Goal: Information Seeking & Learning: Learn about a topic

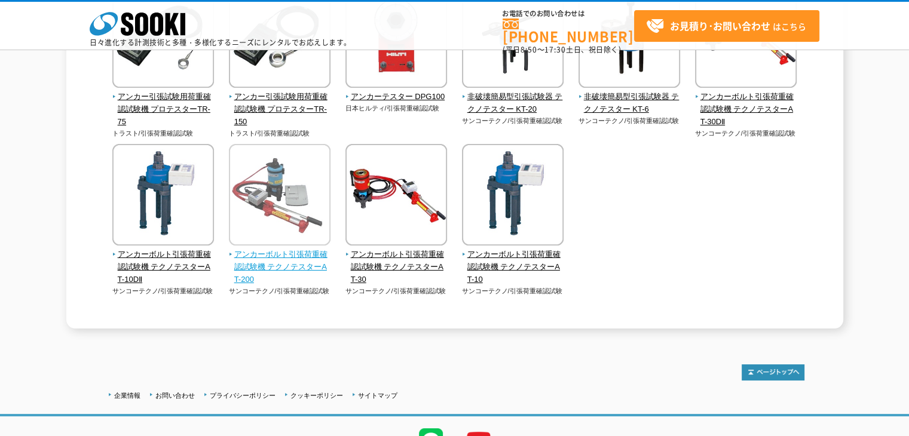
scroll to position [299, 0]
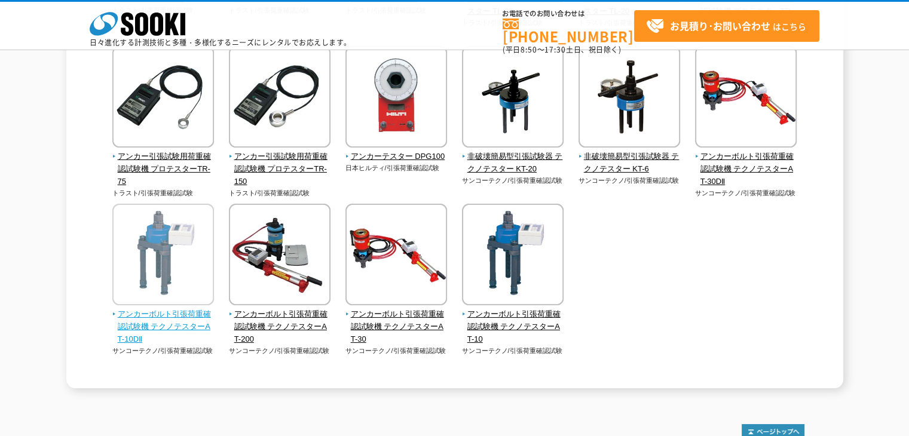
click at [175, 312] on span "アンカーボルト引張荷重確認試験機 テクノテスターAT-10DⅡ" at bounding box center [163, 326] width 102 height 37
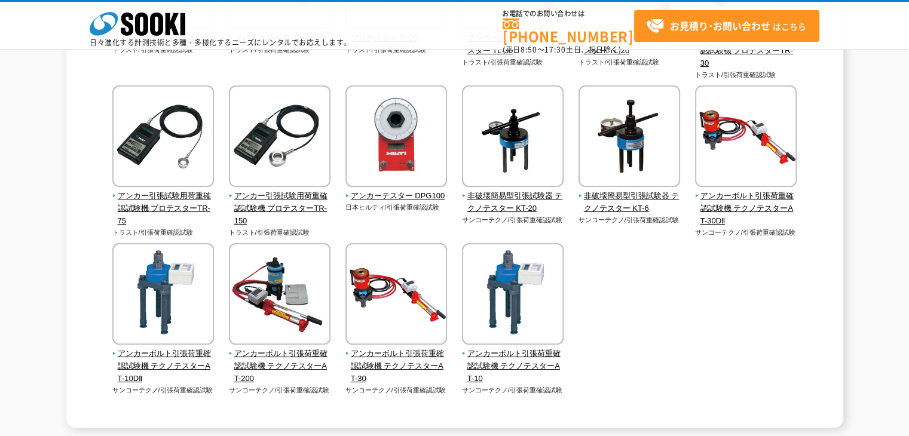
scroll to position [239, 0]
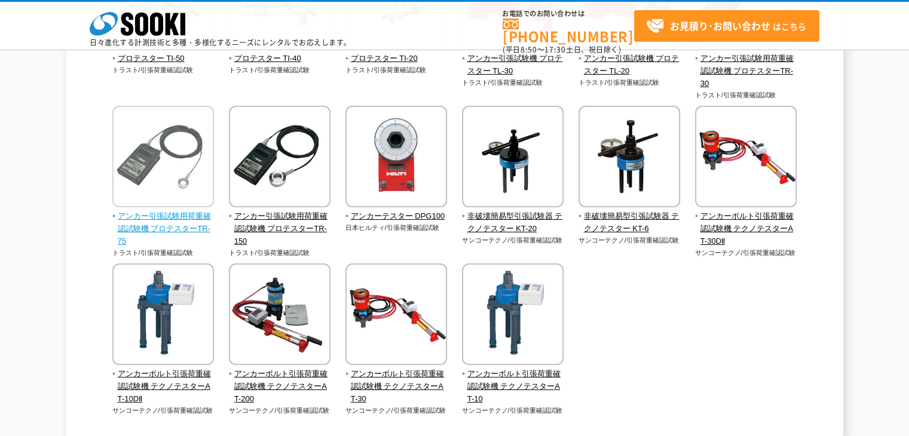
click at [184, 166] on img at bounding box center [163, 158] width 102 height 105
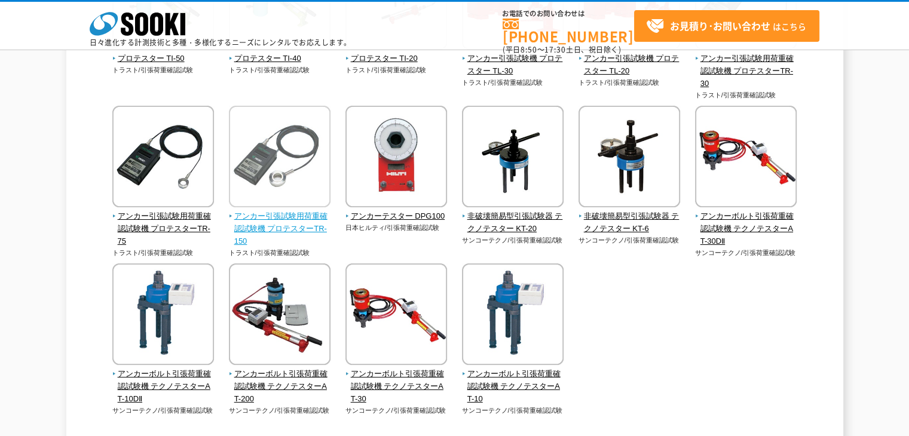
click at [285, 134] on img at bounding box center [280, 158] width 102 height 105
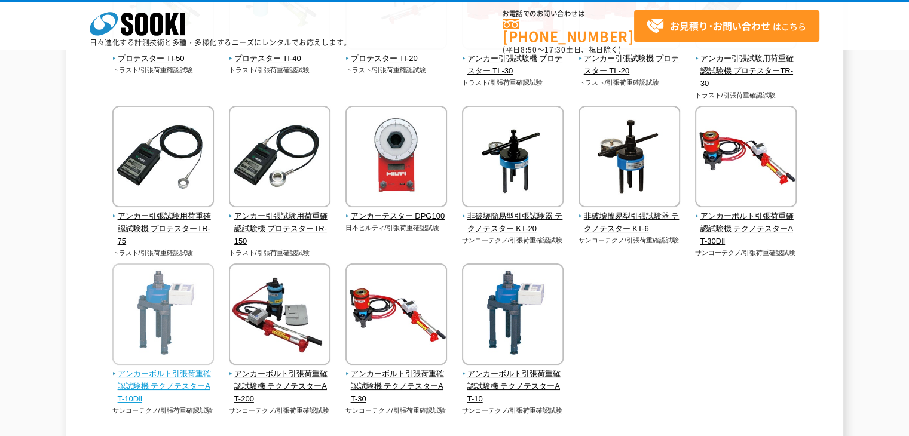
click at [187, 327] on img at bounding box center [163, 316] width 102 height 105
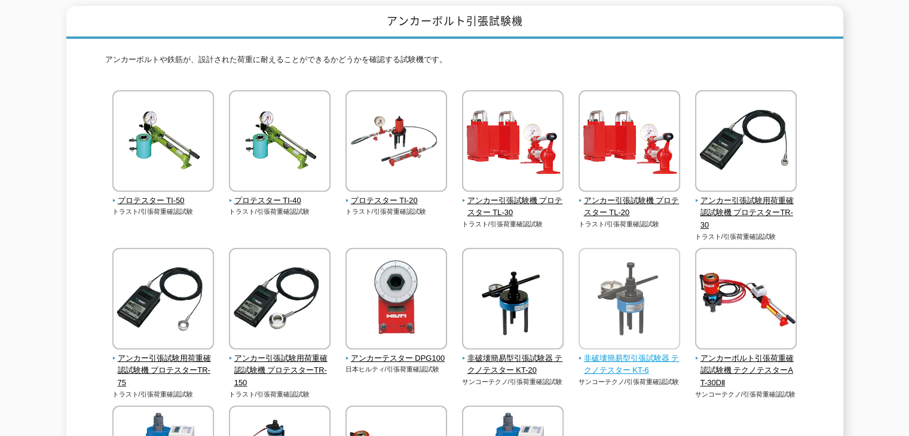
scroll to position [60, 0]
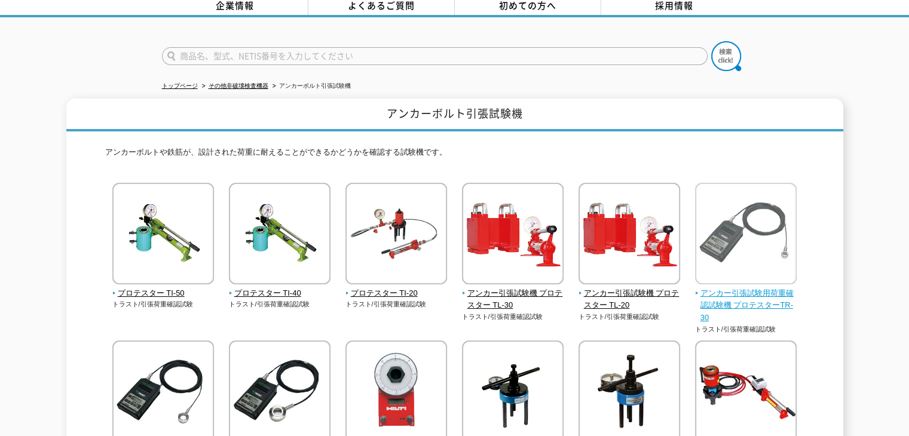
click at [725, 242] on img at bounding box center [746, 235] width 102 height 105
click at [717, 222] on img at bounding box center [746, 235] width 102 height 105
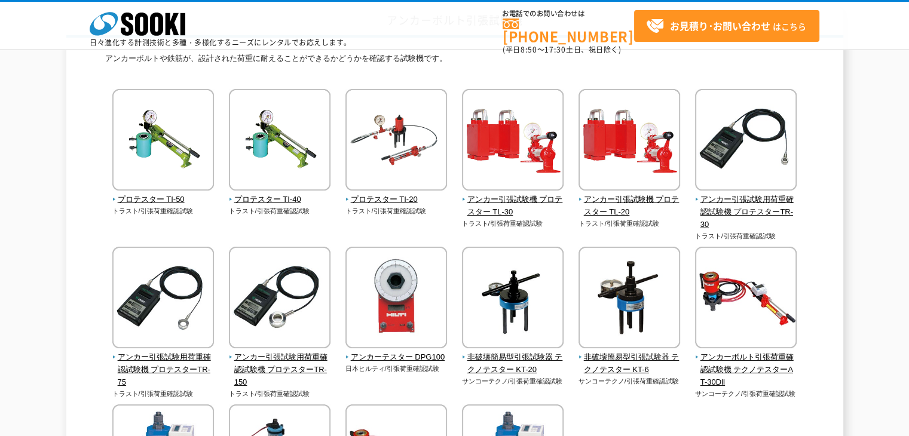
scroll to position [120, 0]
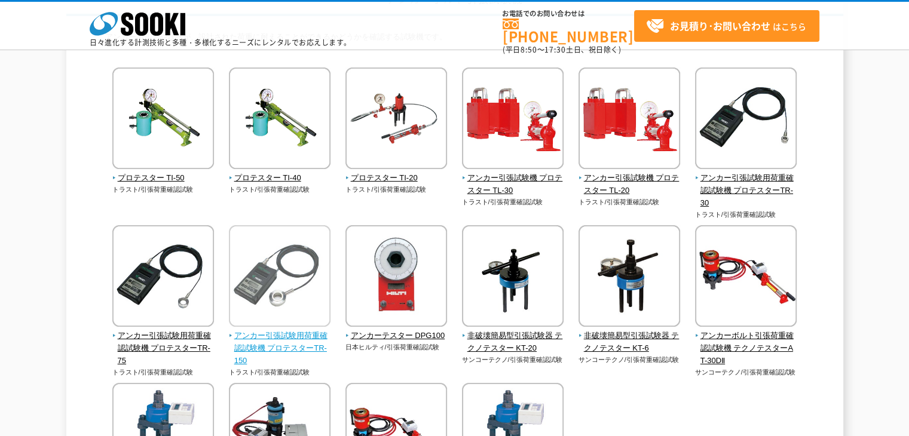
click at [276, 276] on img at bounding box center [280, 277] width 102 height 105
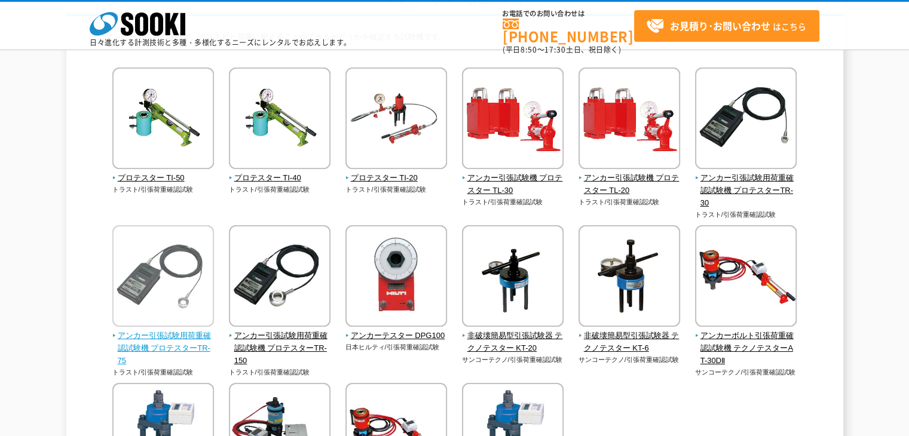
click at [191, 302] on img at bounding box center [163, 277] width 102 height 105
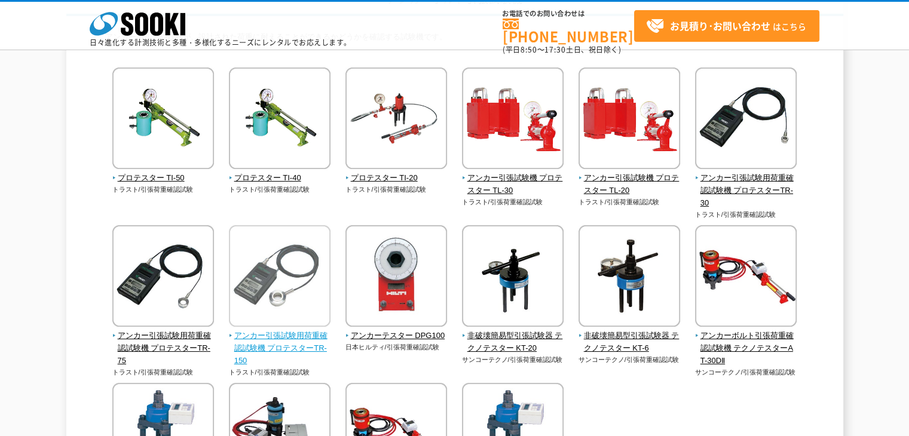
click at [246, 268] on img at bounding box center [280, 277] width 102 height 105
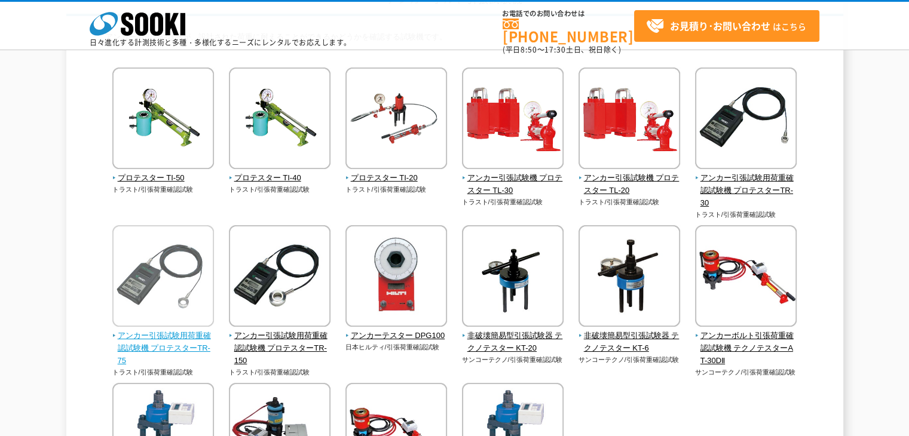
click at [173, 254] on img at bounding box center [163, 277] width 102 height 105
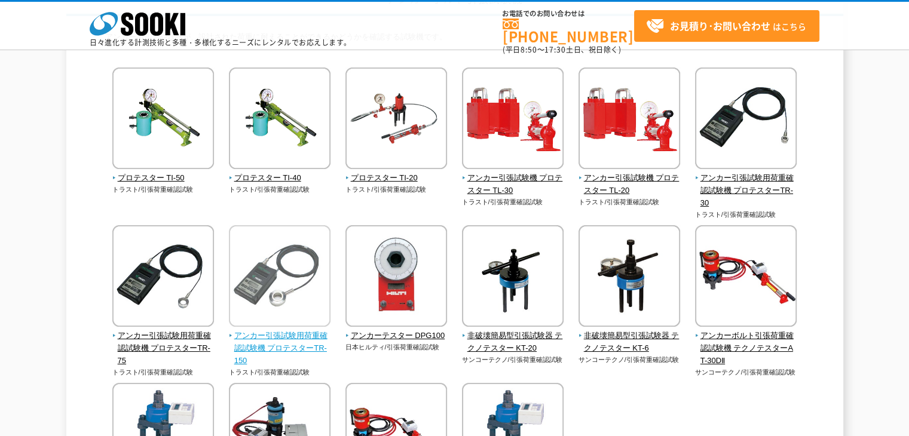
click at [256, 247] on img at bounding box center [280, 277] width 102 height 105
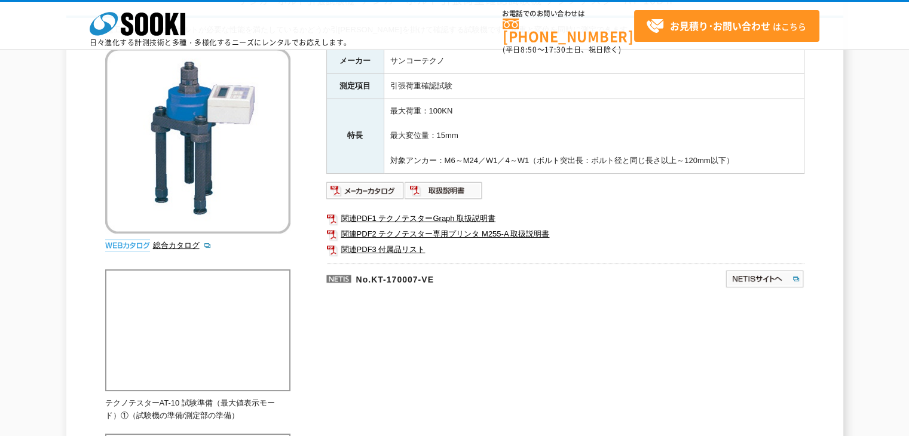
scroll to position [120, 0]
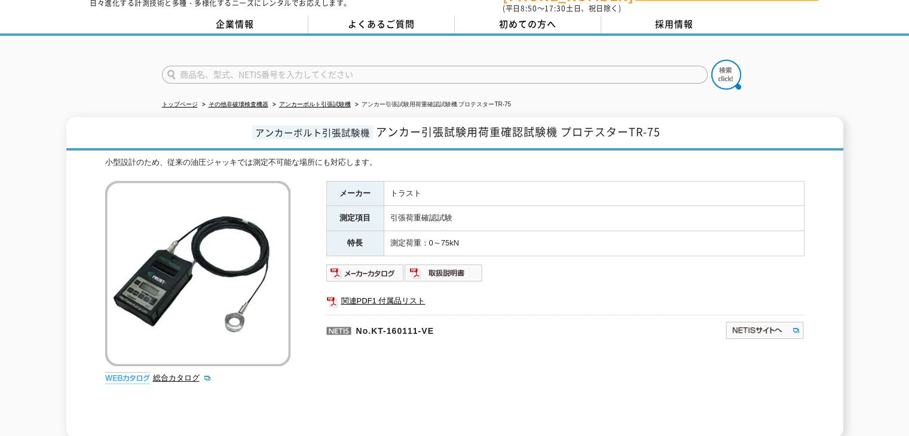
scroll to position [60, 0]
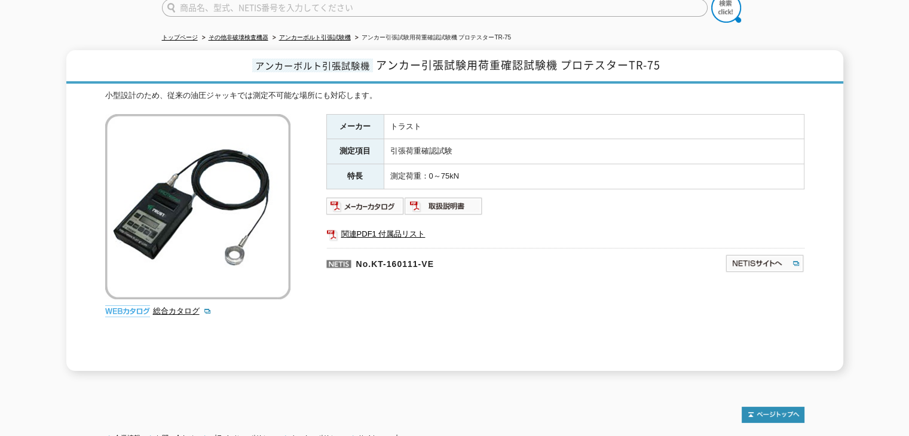
scroll to position [120, 0]
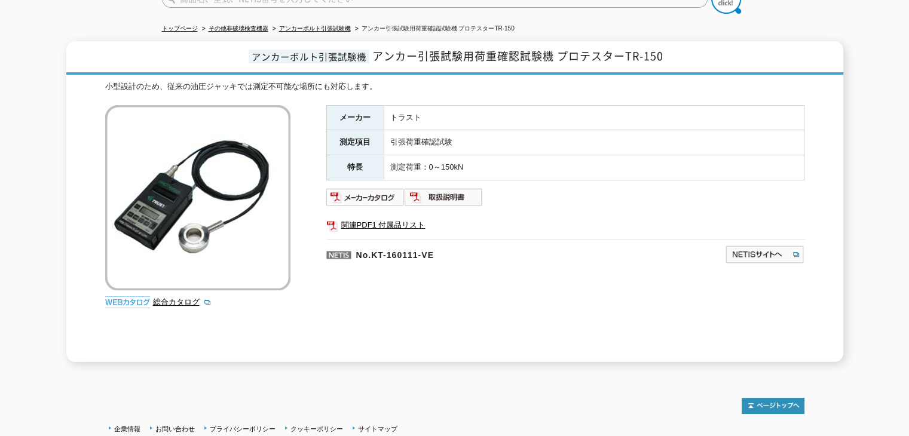
scroll to position [120, 0]
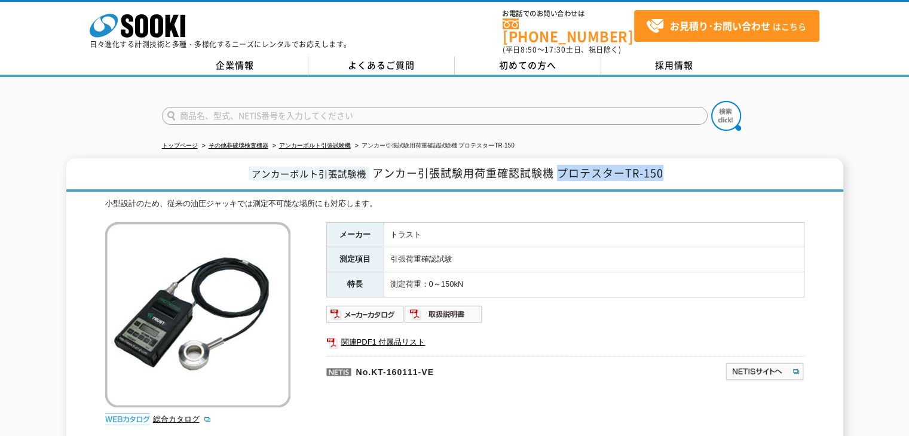
drag, startPoint x: 670, startPoint y: 163, endPoint x: 560, endPoint y: 167, distance: 110.1
click at [560, 167] on h1 "アンカーボルト引張試験機 アンカー引張試験用荷重確認試験機 プロテスターTR-150" at bounding box center [454, 174] width 777 height 33
copy span "プロテスターTR-150"
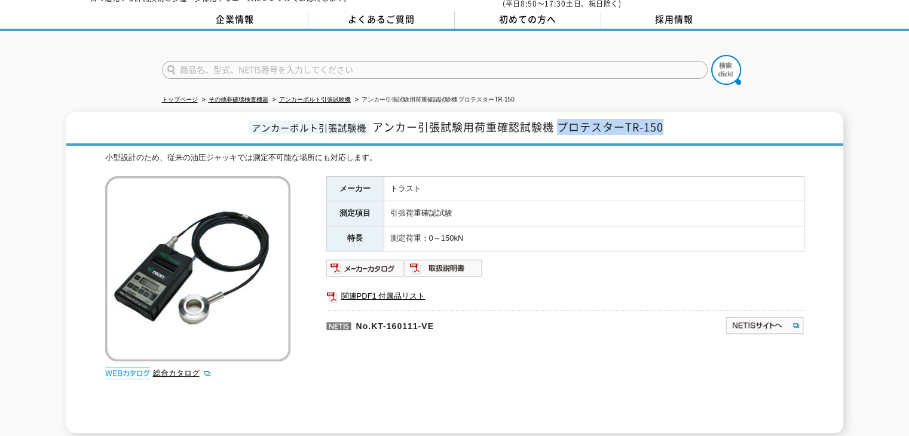
scroll to position [26, 0]
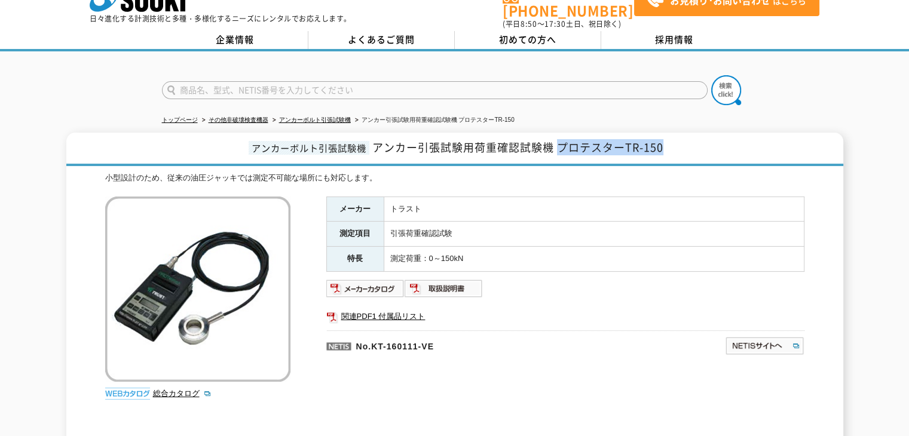
click at [627, 143] on span "アンカー引張試験用荷重確認試験機 プロテスターTR-150" at bounding box center [517, 147] width 291 height 16
drag, startPoint x: 667, startPoint y: 141, endPoint x: 627, endPoint y: 138, distance: 40.2
click at [627, 138] on h1 "アンカーボルト引張試験機 アンカー引張試験用荷重確認試験機 プロテスターTR-150" at bounding box center [454, 149] width 777 height 33
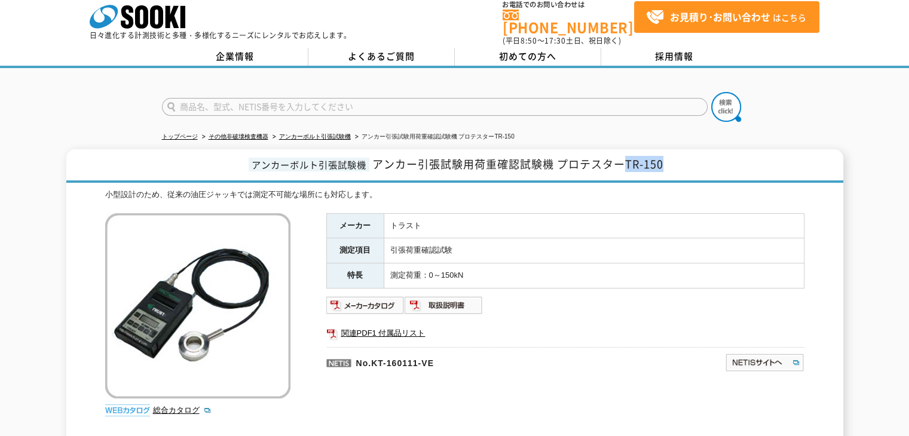
scroll to position [0, 0]
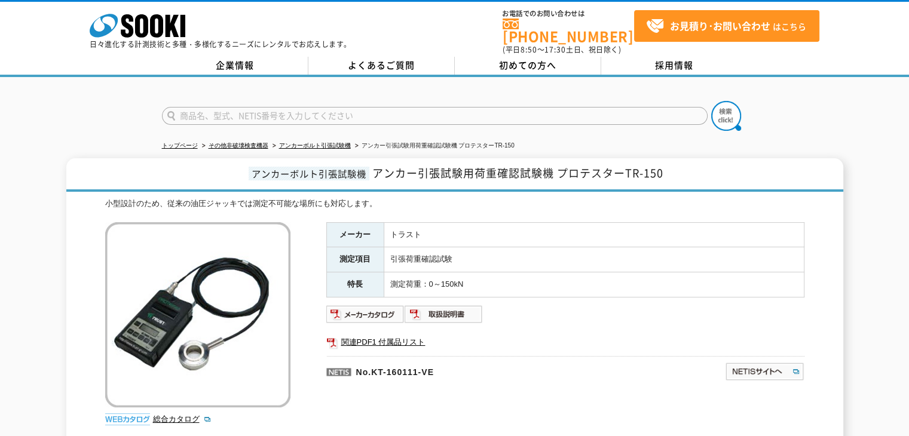
click at [535, 198] on div "小型設計のため、従来の油圧ジャッキでは測定不可能な場所にも対応します。" at bounding box center [454, 204] width 699 height 13
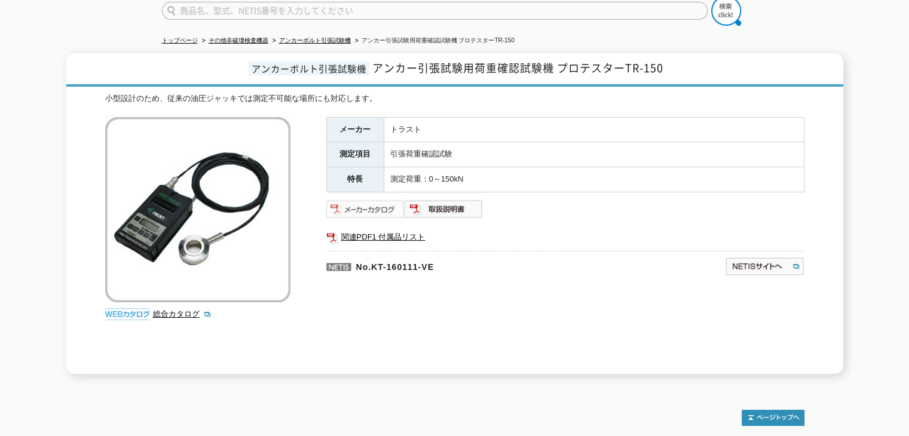
scroll to position [85, 0]
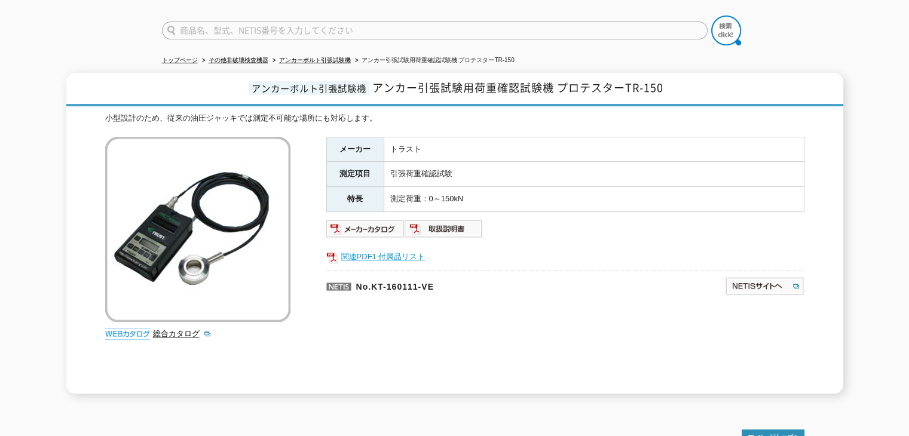
click at [373, 249] on link "関連PDF1 付属品リスト" at bounding box center [565, 257] width 478 height 16
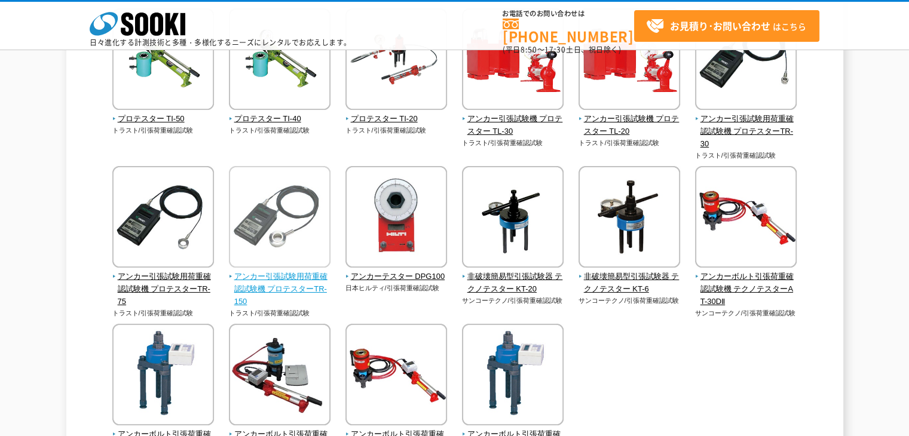
scroll to position [179, 0]
click at [267, 233] on img at bounding box center [280, 218] width 102 height 105
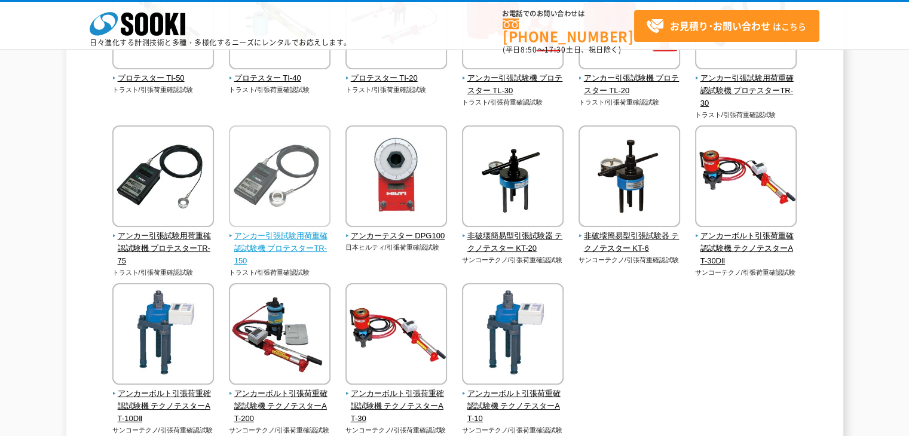
scroll to position [239, 0]
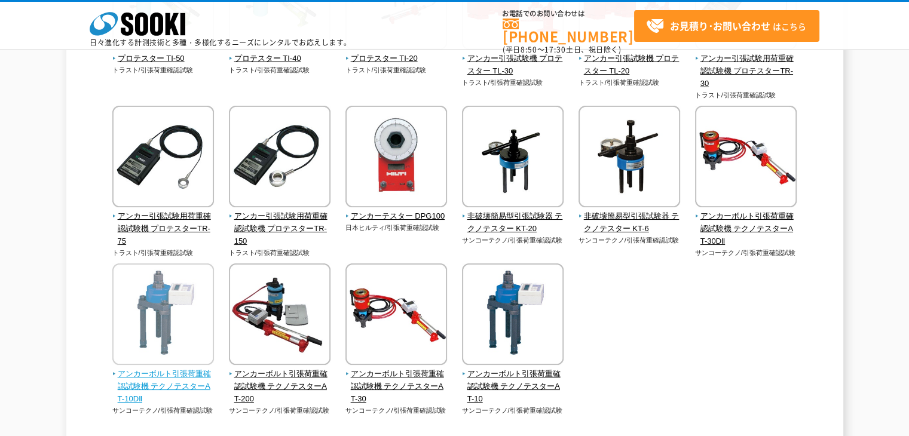
click at [182, 321] on img at bounding box center [163, 316] width 102 height 105
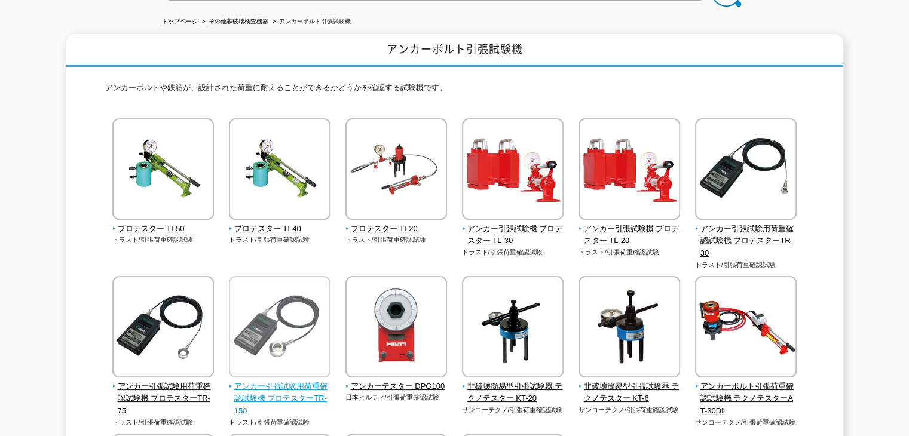
scroll to position [60, 0]
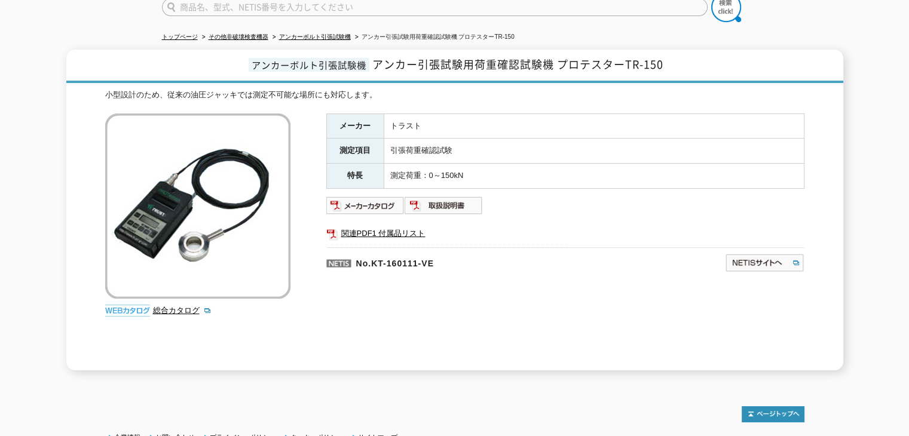
scroll to position [205, 0]
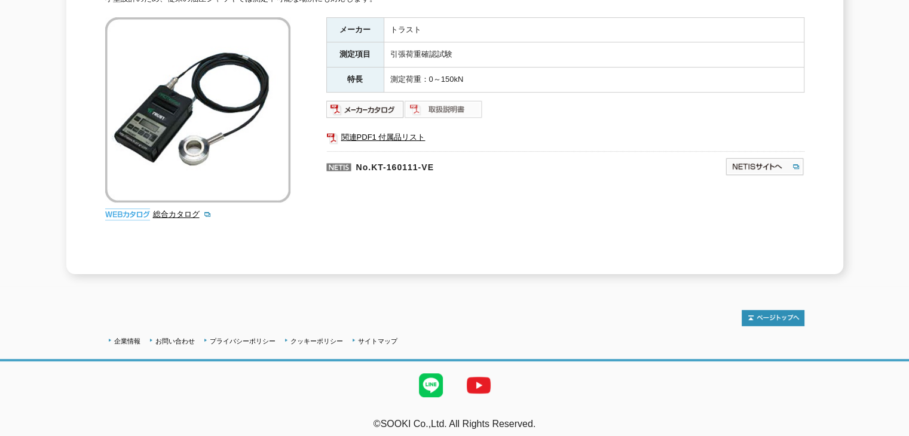
click at [430, 100] on img at bounding box center [444, 109] width 78 height 19
click at [385, 100] on img at bounding box center [365, 109] width 78 height 19
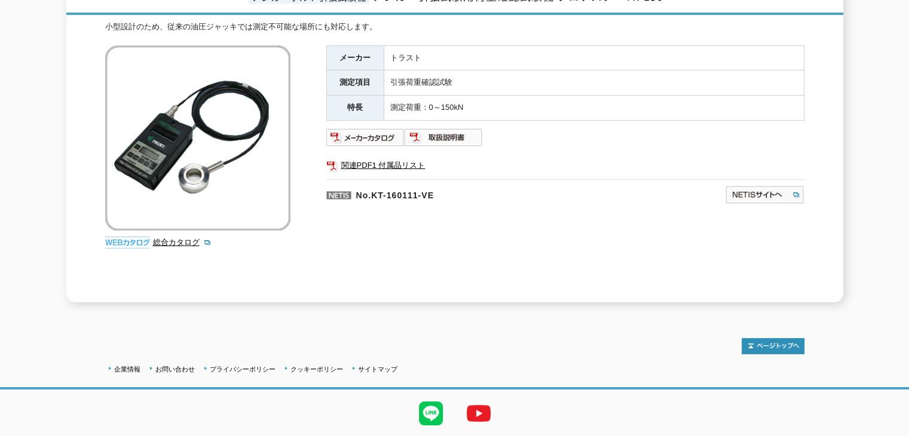
scroll to position [179, 0]
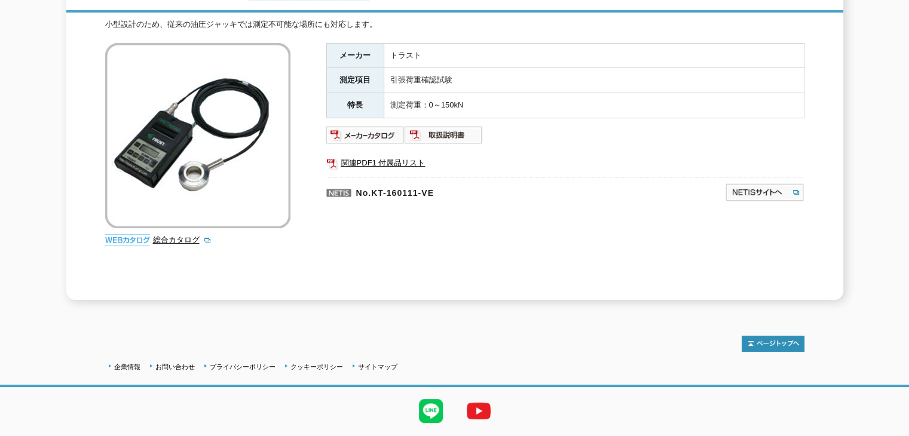
drag, startPoint x: 310, startPoint y: 142, endPoint x: 312, endPoint y: 135, distance: 7.0
